Goal: Navigation & Orientation: Find specific page/section

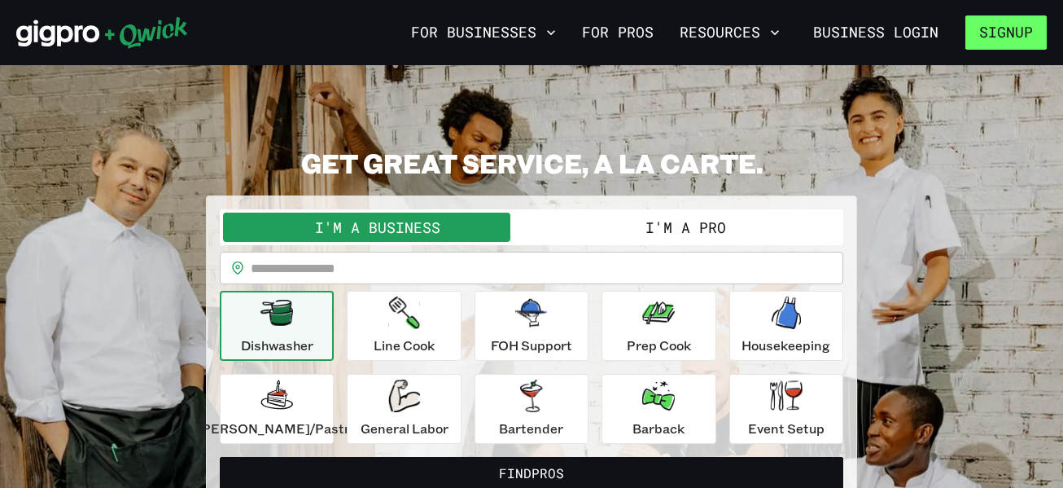
click at [988, 36] on button "Signup" at bounding box center [1006, 32] width 81 height 34
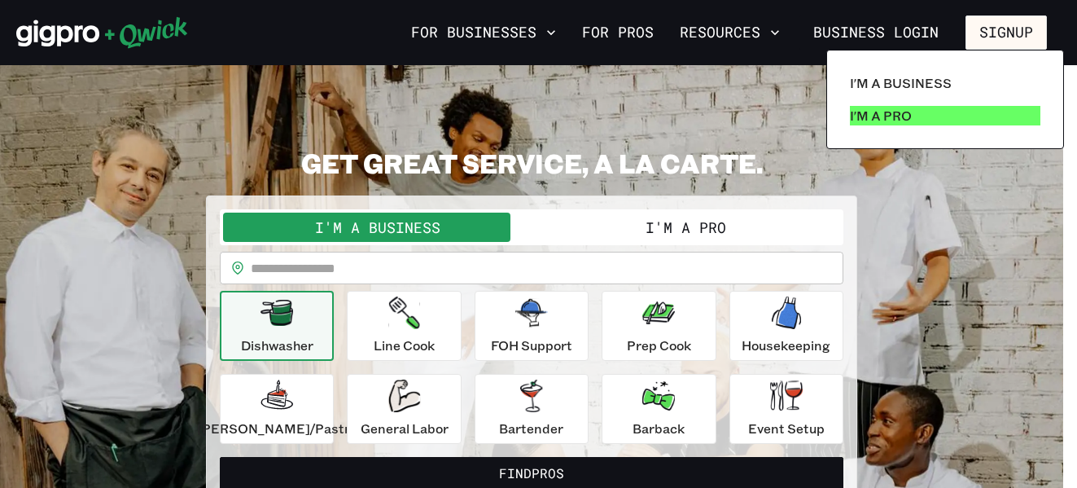
click at [919, 111] on link "I'm a Pro" at bounding box center [945, 115] width 204 height 33
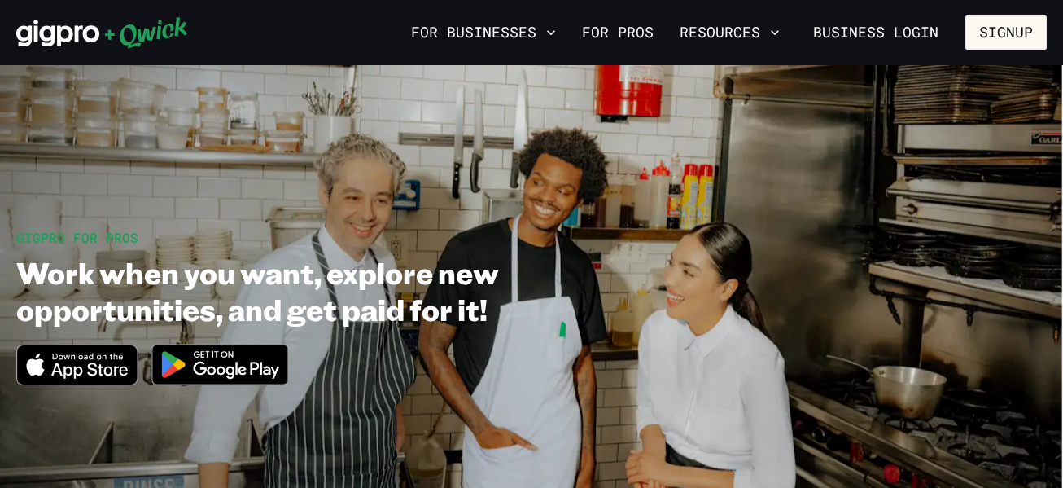
click at [258, 362] on img at bounding box center [221, 364] width 158 height 61
click at [998, 28] on button "Signup" at bounding box center [1006, 32] width 81 height 34
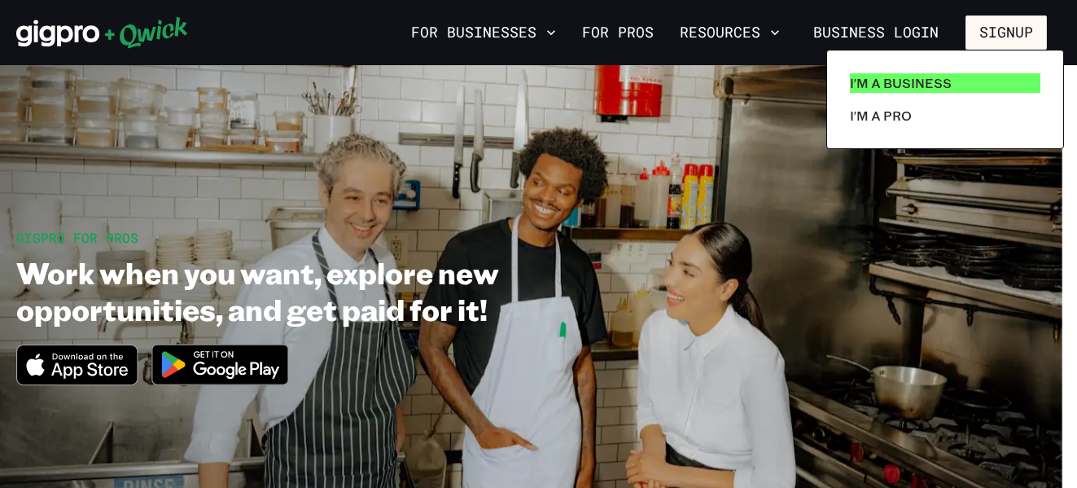
click at [955, 88] on link "I'm a Business" at bounding box center [945, 83] width 204 height 33
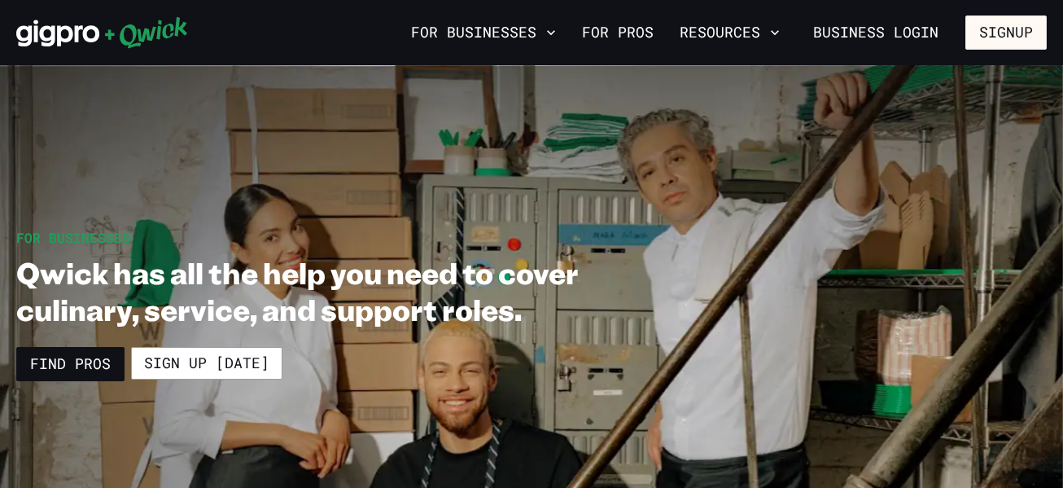
click at [955, 88] on section "For Businesses Qwick has all the help you need to cover culinary, service, and …" at bounding box center [531, 304] width 1063 height 479
click at [776, 33] on icon "button" at bounding box center [775, 32] width 16 height 16
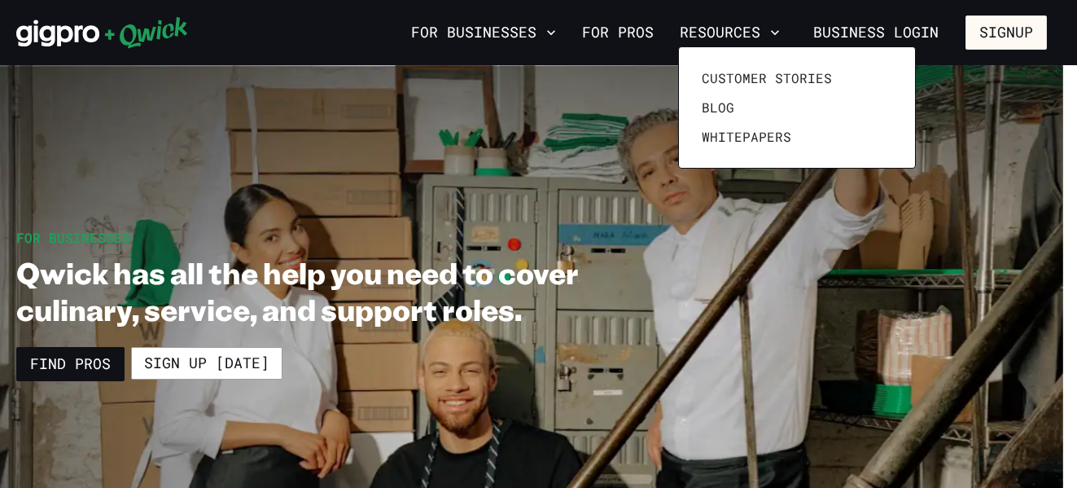
click at [555, 33] on div at bounding box center [538, 244] width 1077 height 488
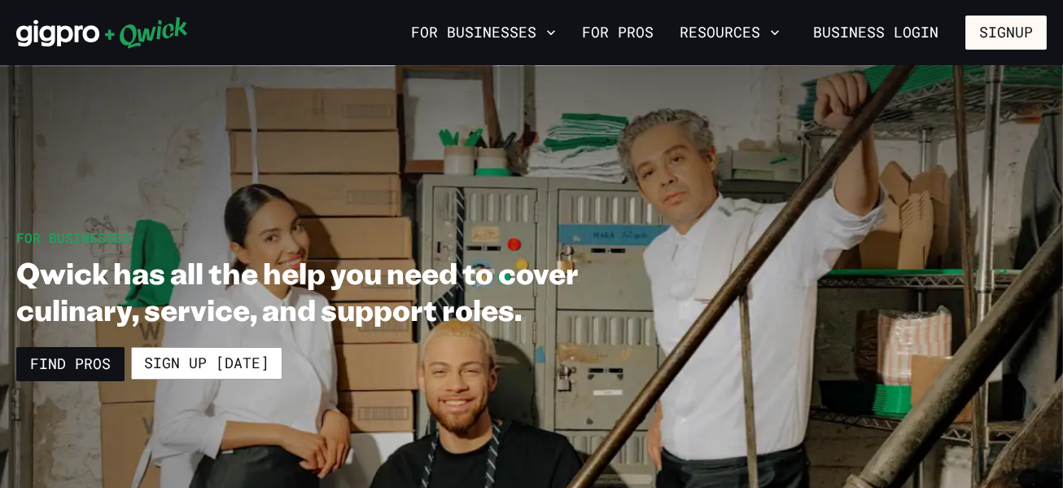
click at [555, 33] on icon "button" at bounding box center [551, 32] width 8 height 5
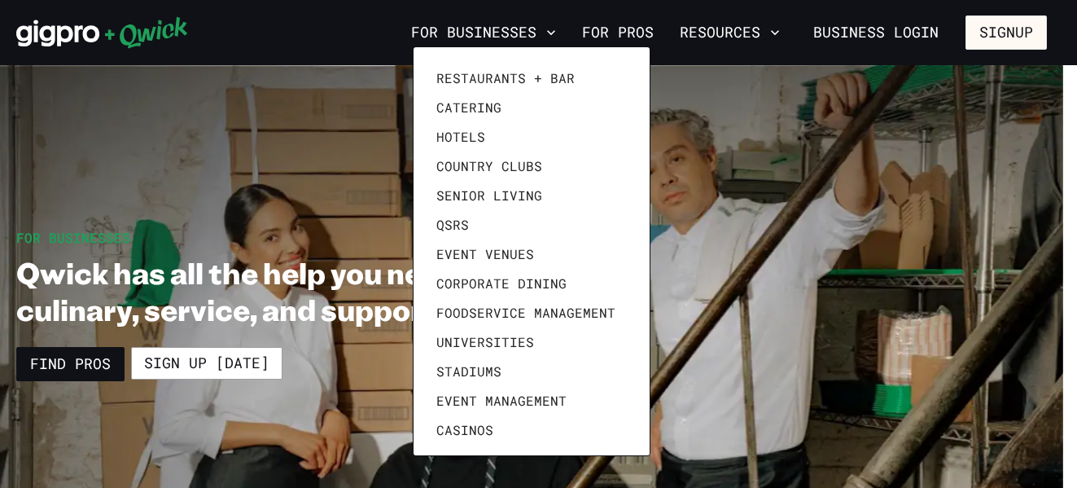
click at [706, 261] on div at bounding box center [538, 244] width 1077 height 488
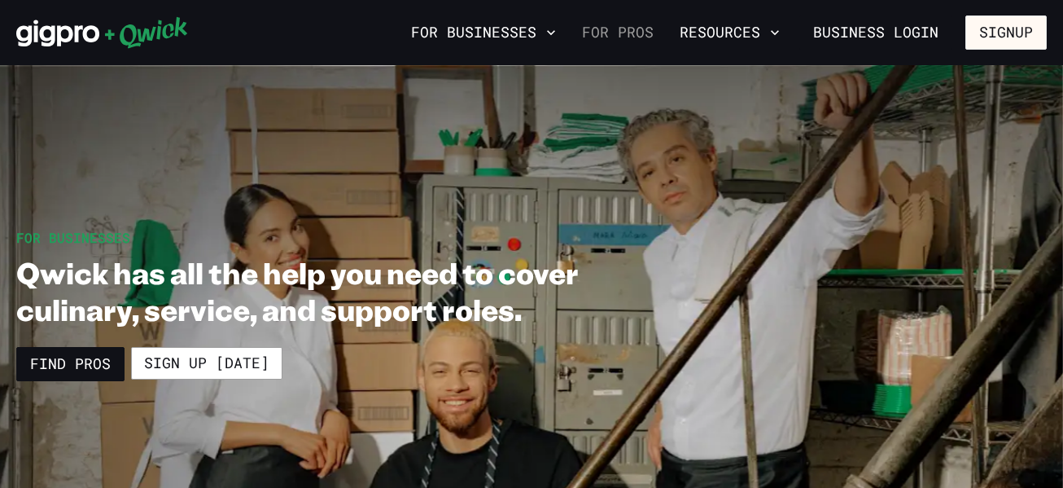
click at [631, 30] on link "For Pros" at bounding box center [618, 33] width 85 height 28
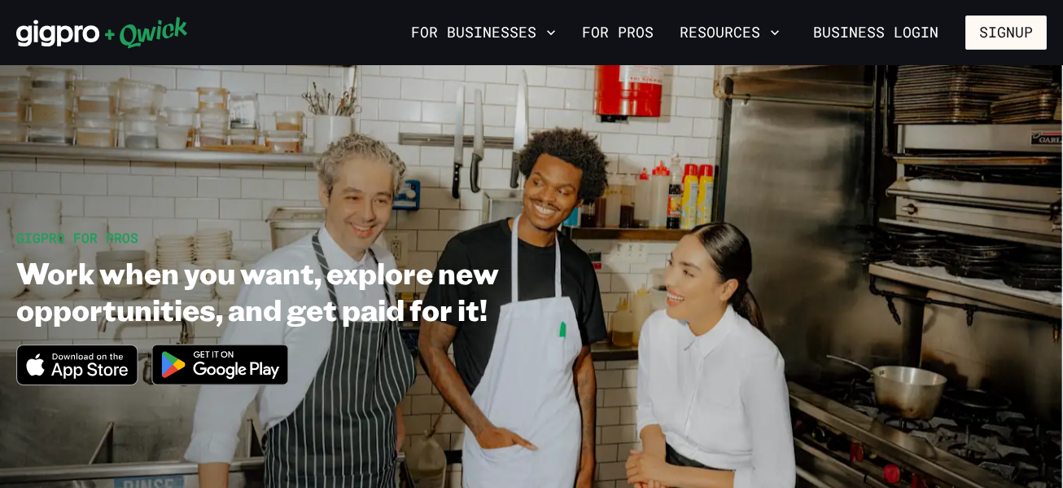
click at [631, 30] on link "For Pros" at bounding box center [618, 33] width 85 height 28
click at [227, 370] on img at bounding box center [221, 364] width 158 height 61
click at [196, 205] on section "GIGPRO FOR PROS Work when you want, explore new opportunities, and get paid for…" at bounding box center [531, 313] width 1063 height 497
click at [874, 30] on link "Business Login" at bounding box center [875, 32] width 153 height 34
